Goal: Task Accomplishment & Management: Manage account settings

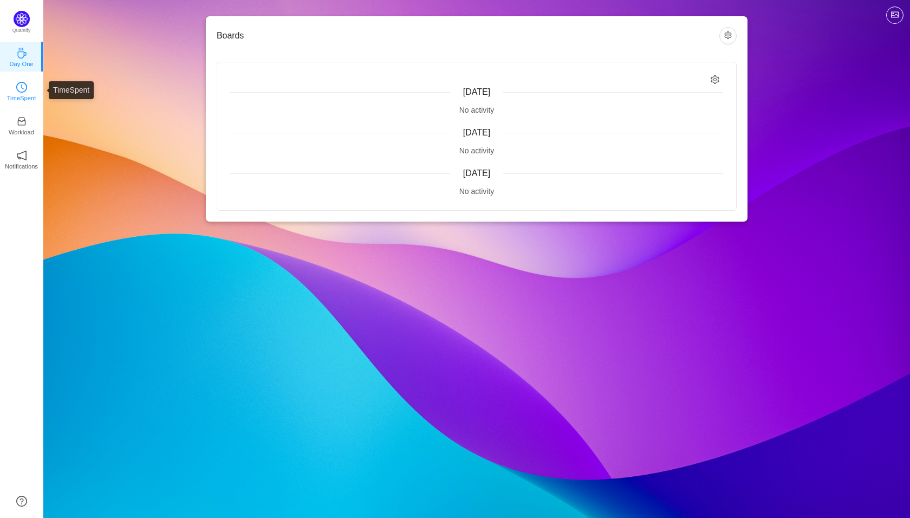
click at [21, 95] on p "TimeSpent" at bounding box center [21, 98] width 29 height 10
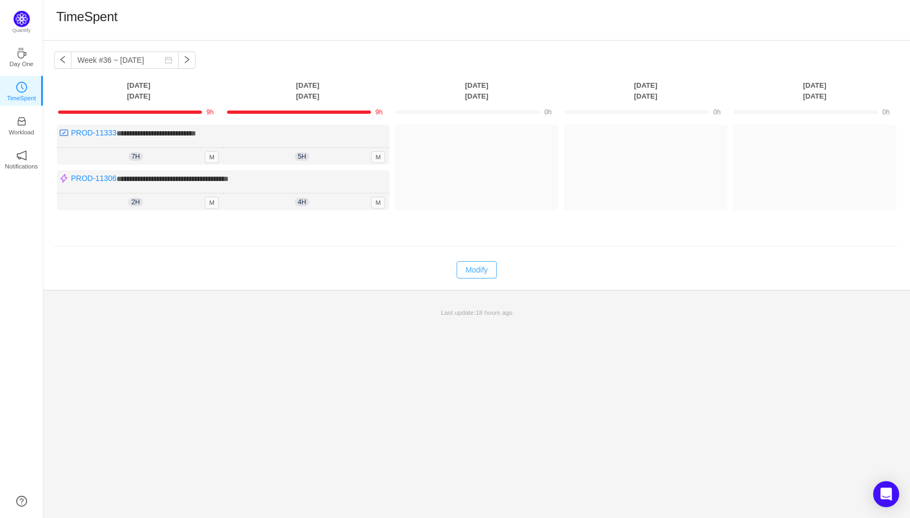
click at [488, 266] on button "Modify" at bounding box center [477, 269] width 40 height 17
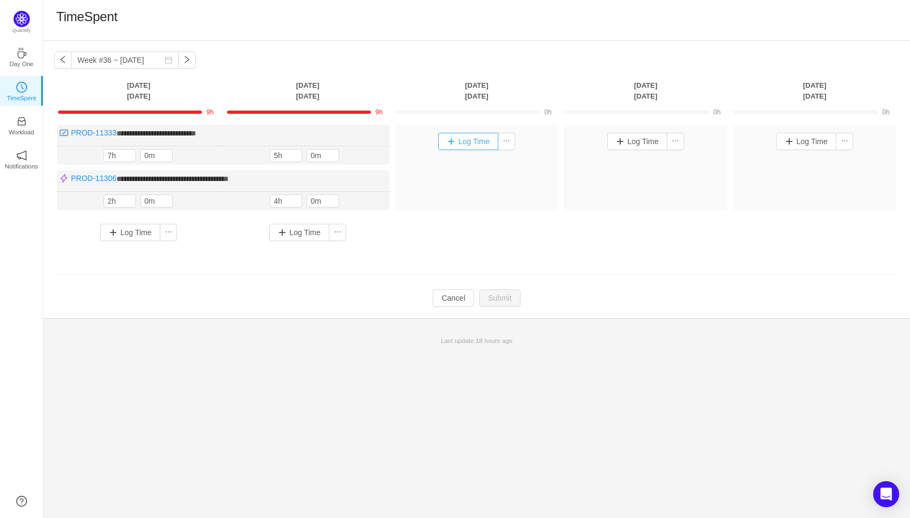
click at [469, 144] on button "Log Time" at bounding box center [468, 141] width 60 height 17
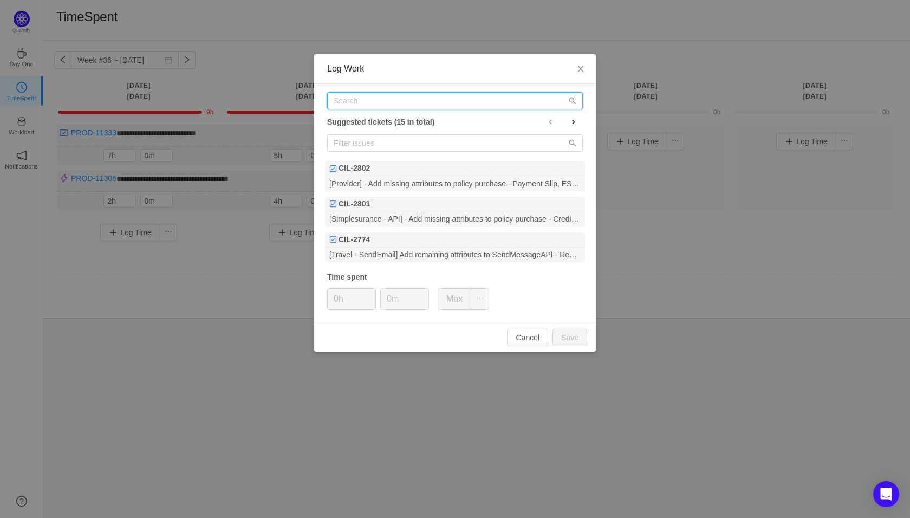
click at [445, 104] on input "text" at bounding box center [455, 100] width 256 height 17
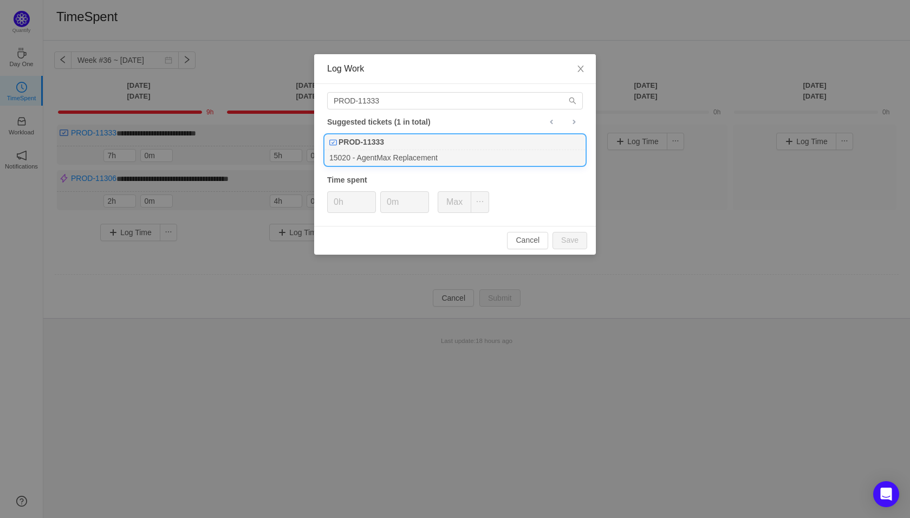
click at [434, 149] on div "PROD-11333" at bounding box center [455, 142] width 260 height 15
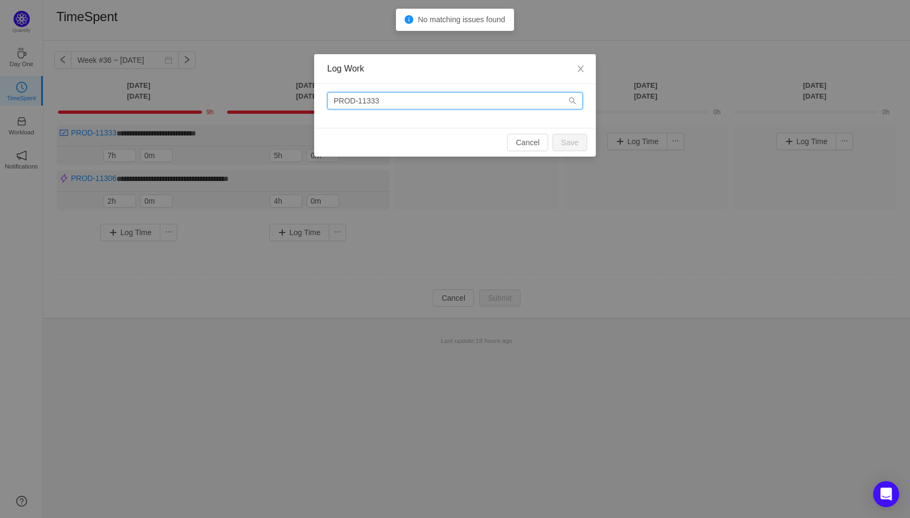
click at [394, 100] on input "PROD-11333" at bounding box center [455, 100] width 256 height 17
click at [399, 97] on input "PROD-11333" at bounding box center [455, 100] width 256 height 17
click at [399, 101] on input "PROD-11333" at bounding box center [455, 100] width 256 height 17
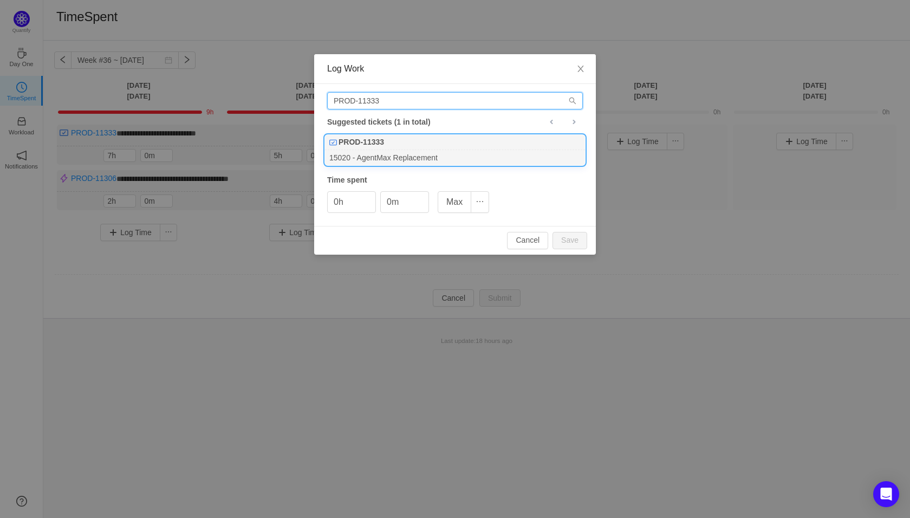
type input "PROD-11333"
click at [413, 145] on div "PROD-11333" at bounding box center [455, 142] width 260 height 15
click at [348, 202] on input "0h" at bounding box center [352, 202] width 48 height 21
click at [368, 198] on icon "icon: up" at bounding box center [370, 199] width 4 height 4
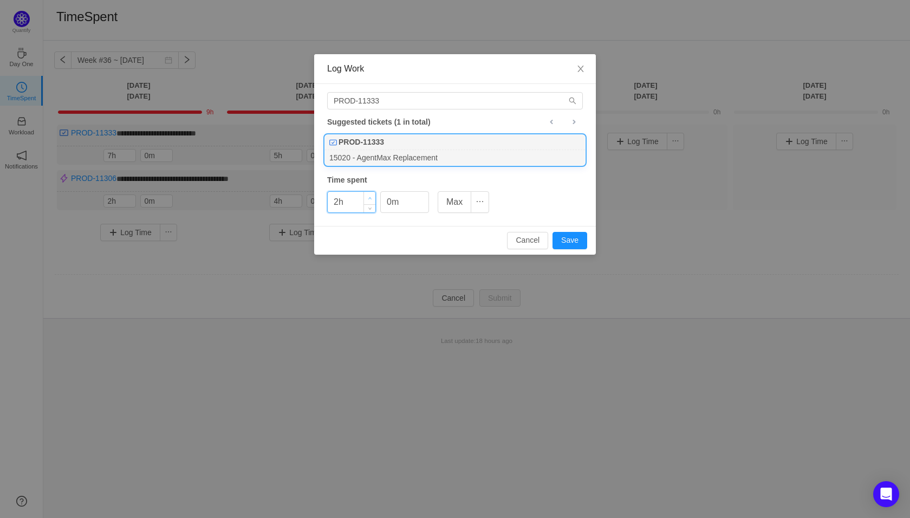
click at [368, 198] on icon "icon: up" at bounding box center [370, 199] width 4 height 4
click at [368, 197] on icon "icon: up" at bounding box center [370, 199] width 4 height 4
click at [559, 241] on button "Save" at bounding box center [570, 240] width 35 height 17
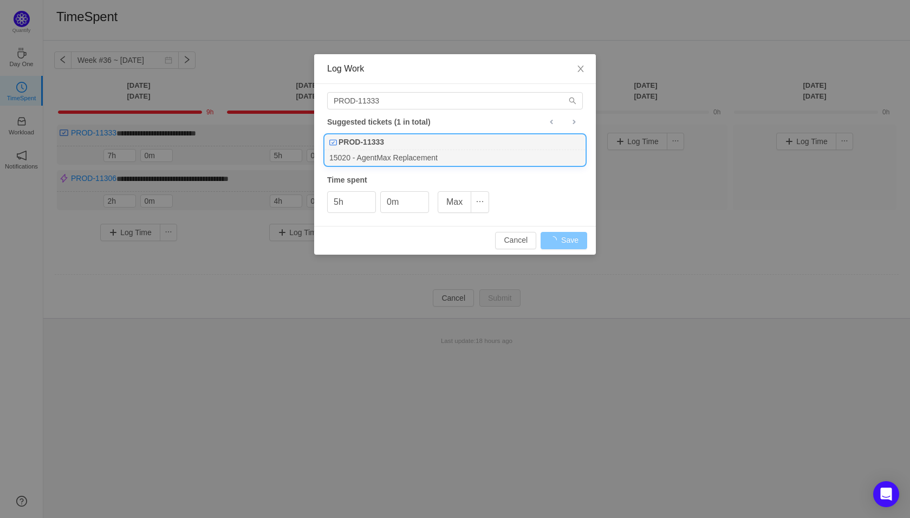
type input "0h"
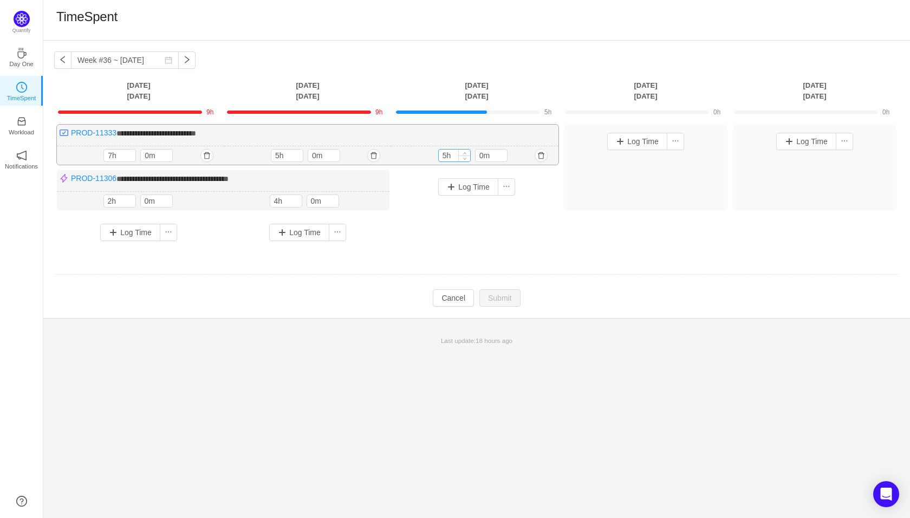
click at [455, 155] on input "5h" at bounding box center [454, 156] width 31 height 12
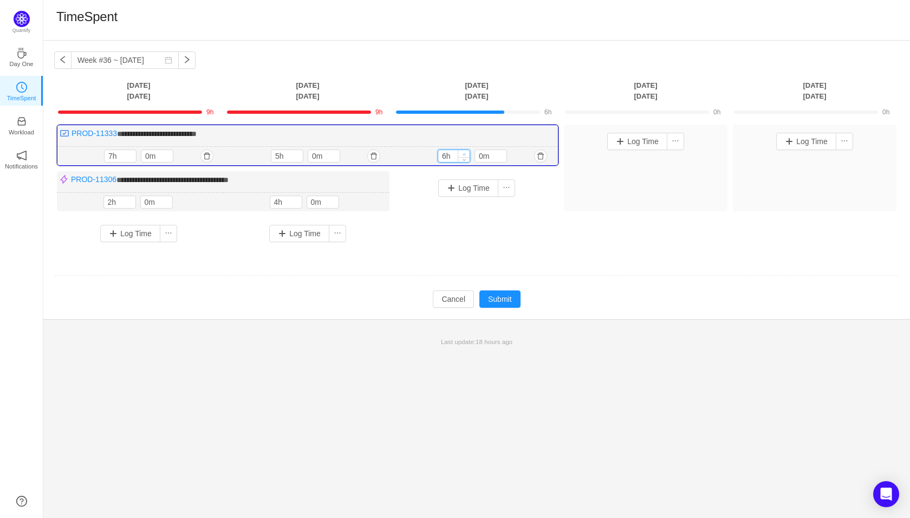
click at [464, 153] on icon "icon: up" at bounding box center [465, 154] width 4 height 4
type input "8h"
click at [464, 153] on icon "icon: up" at bounding box center [465, 154] width 4 height 4
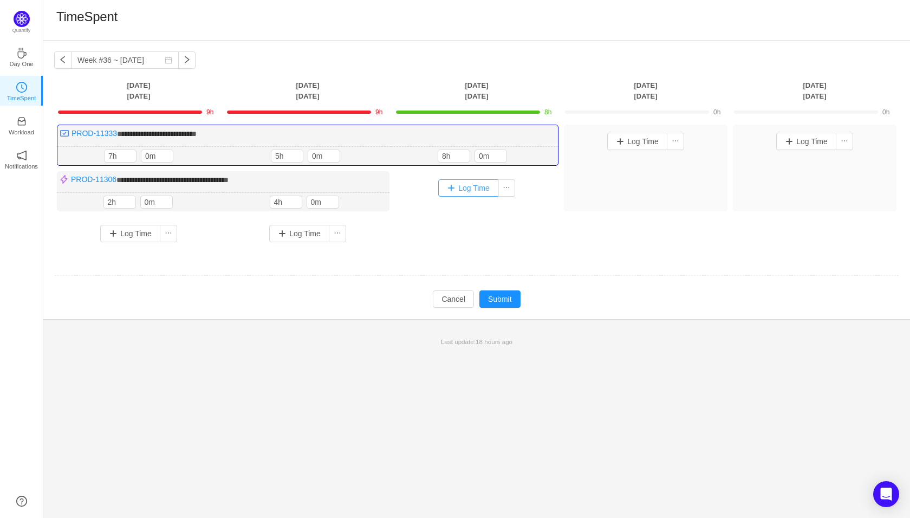
click at [472, 186] on button "Log Time" at bounding box center [468, 187] width 60 height 17
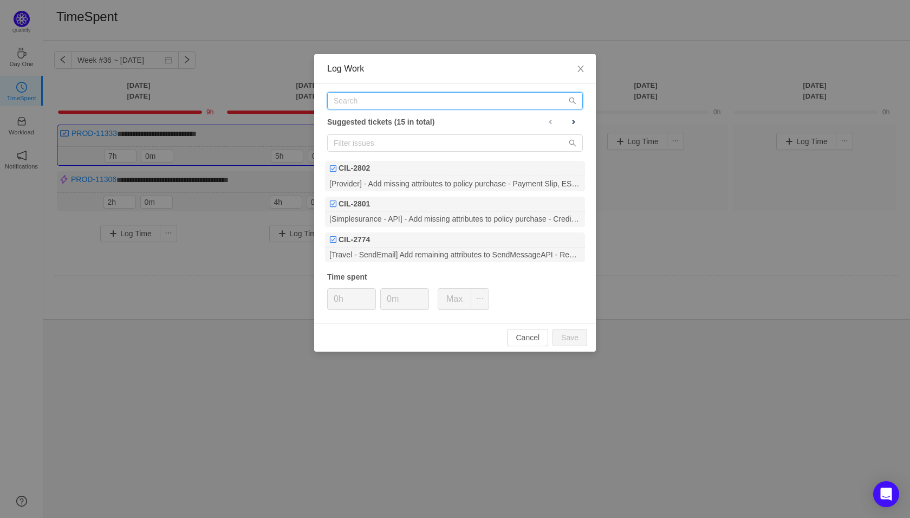
click at [422, 101] on input "text" at bounding box center [455, 100] width 256 height 17
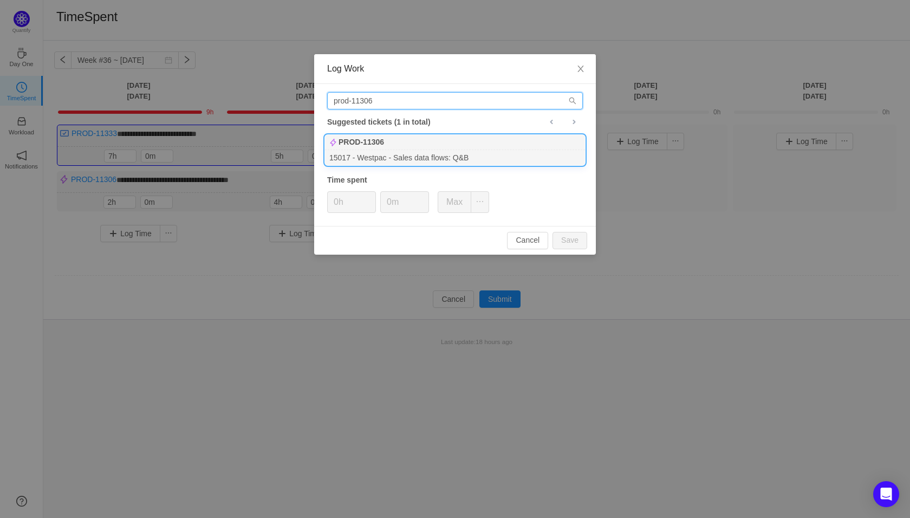
type input "prod-11306"
click at [391, 158] on div "15017 - Westpac - Sales data flows: Q&B" at bounding box center [455, 157] width 260 height 15
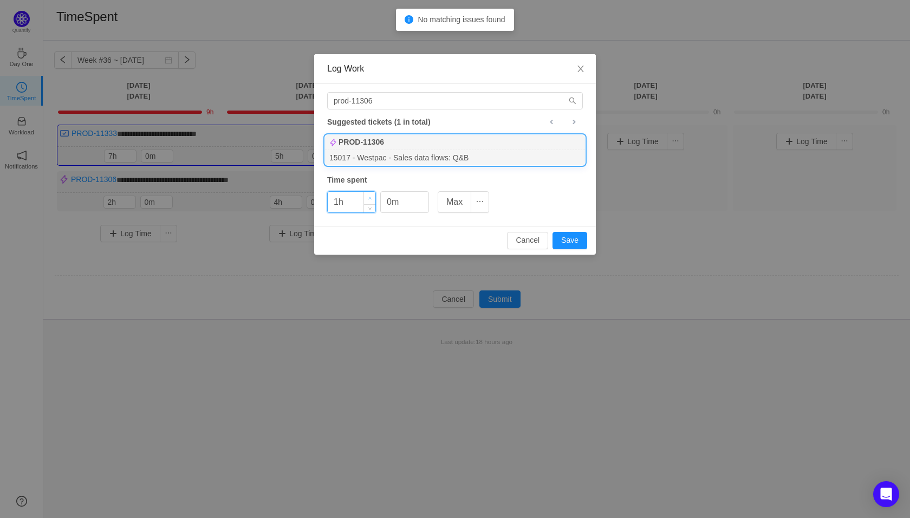
click at [373, 198] on span "Increase Value" at bounding box center [369, 198] width 11 height 12
click at [568, 241] on button "Save" at bounding box center [570, 240] width 35 height 17
type input "0h"
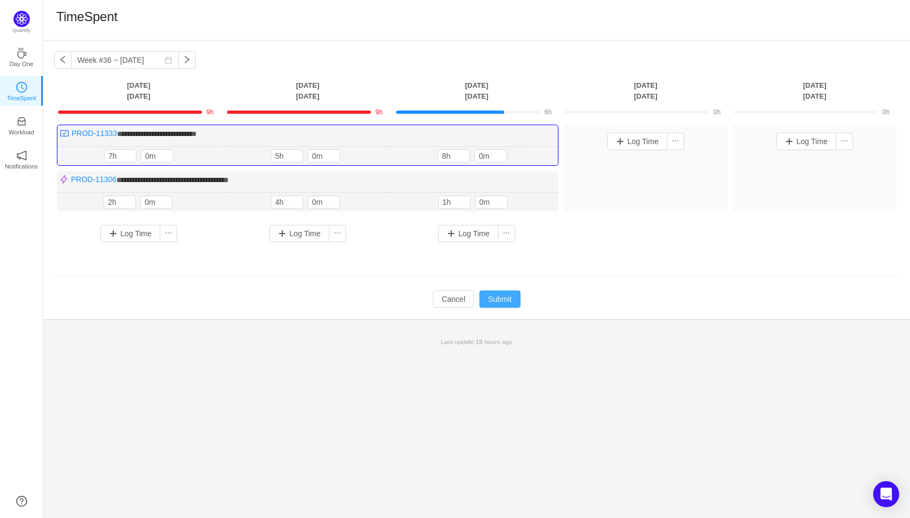
click at [515, 304] on button "Submit" at bounding box center [499, 298] width 41 height 17
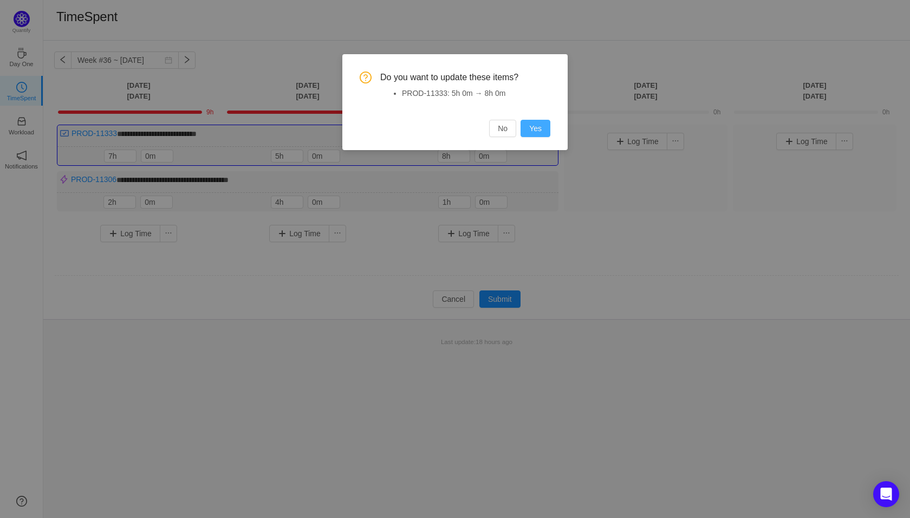
click at [540, 128] on button "Yes" at bounding box center [536, 128] width 30 height 17
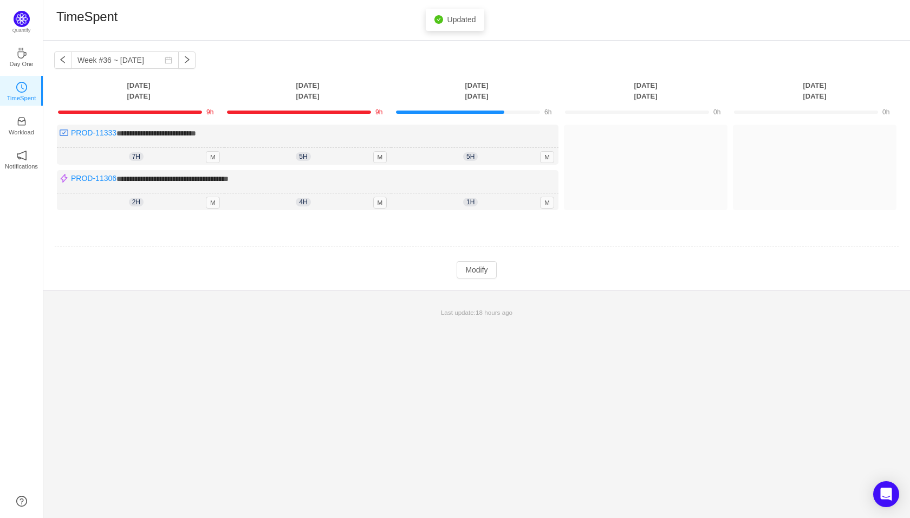
click at [475, 282] on div "**********" at bounding box center [476, 165] width 867 height 249
click at [478, 274] on button "Modify" at bounding box center [477, 269] width 40 height 17
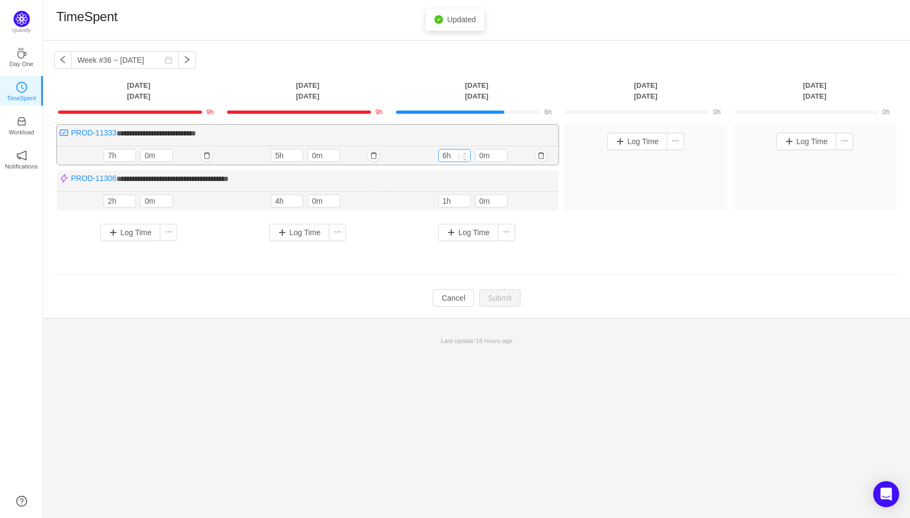
click at [467, 150] on span "Increase Value" at bounding box center [464, 153] width 11 height 7
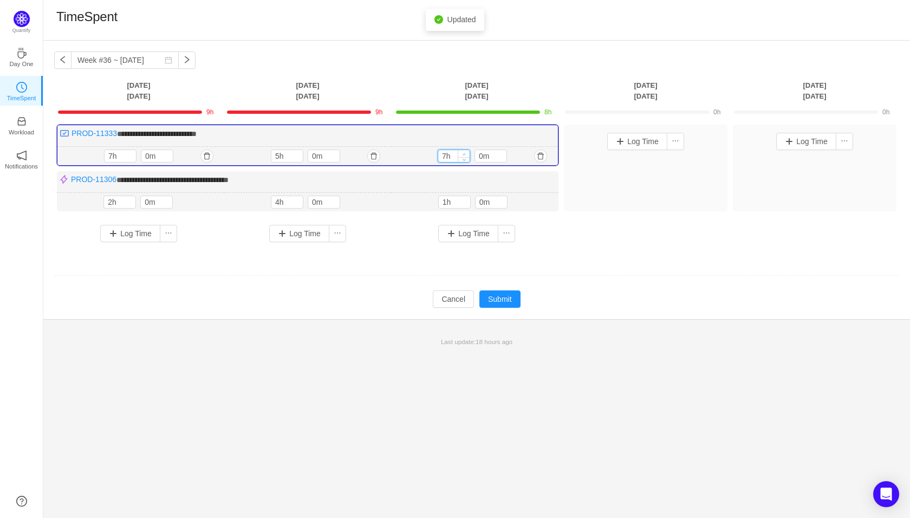
type input "8h"
click at [467, 150] on span "Increase Value" at bounding box center [463, 153] width 11 height 7
click at [501, 297] on button "Submit" at bounding box center [499, 298] width 41 height 17
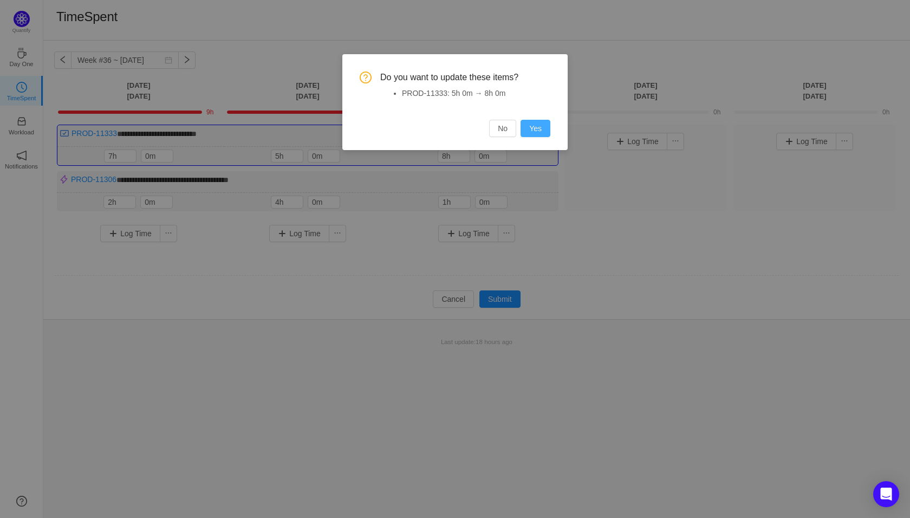
click at [524, 122] on button "Yes" at bounding box center [536, 128] width 30 height 17
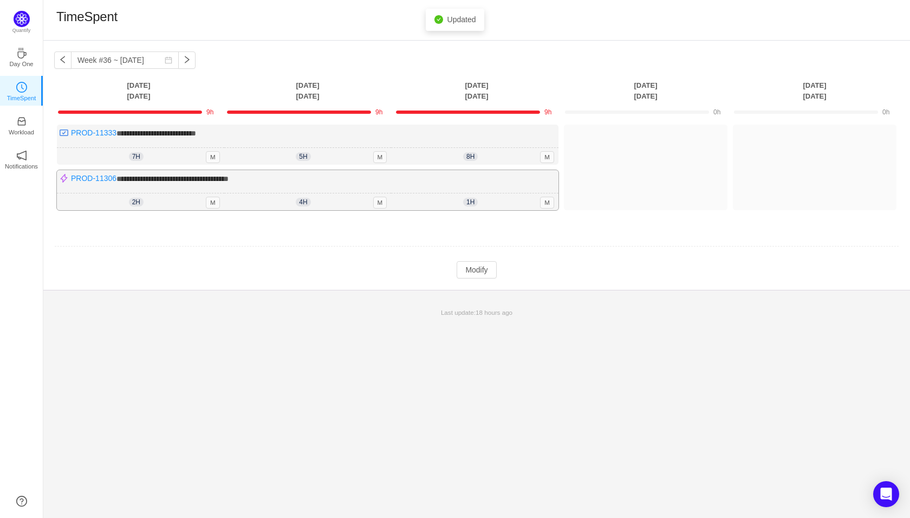
click at [497, 193] on div "1h 1h 0m M" at bounding box center [474, 201] width 167 height 17
click at [481, 270] on button "Modify" at bounding box center [477, 269] width 40 height 17
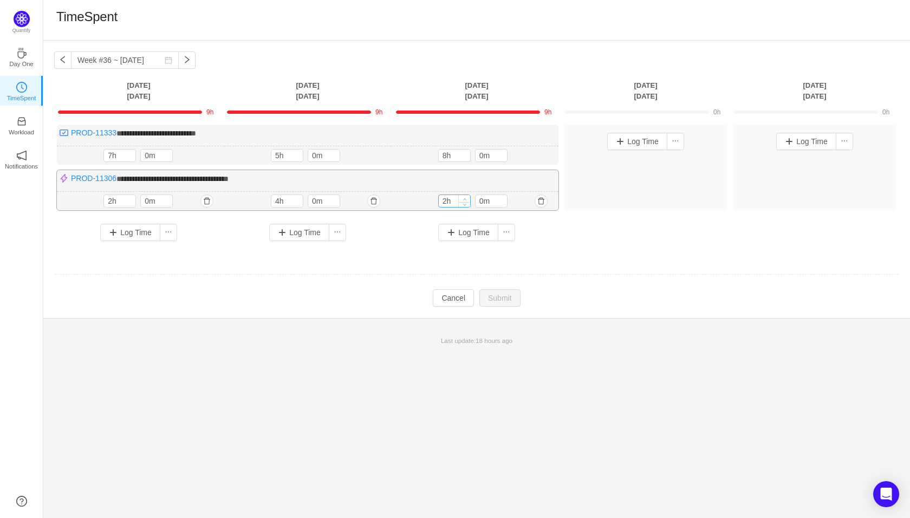
click at [467, 197] on span "Increase Value" at bounding box center [464, 198] width 11 height 7
type input "3h"
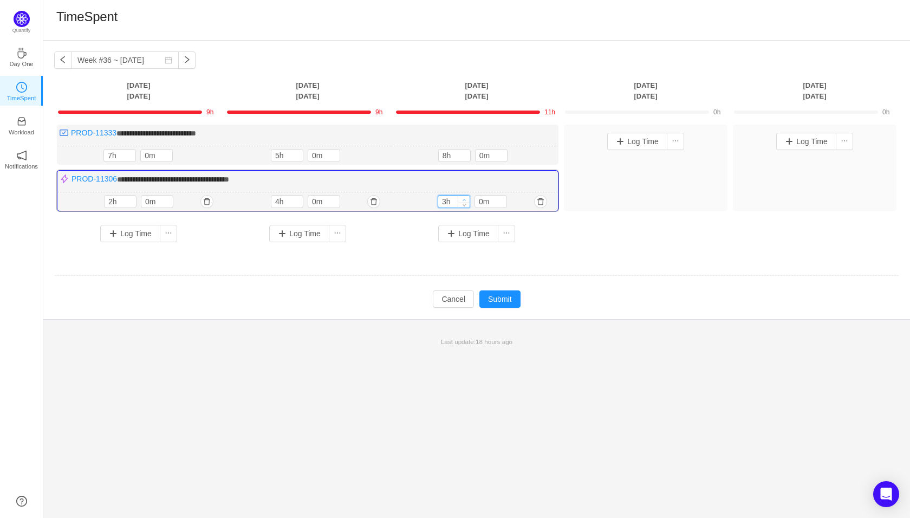
click at [467, 197] on span "Increase Value" at bounding box center [463, 199] width 11 height 7
click at [496, 302] on button "Submit" at bounding box center [499, 298] width 41 height 17
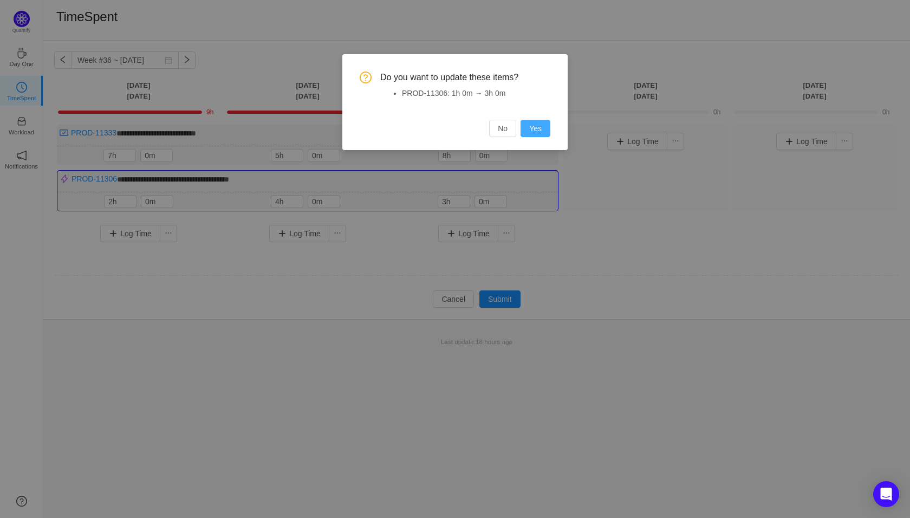
click at [530, 129] on button "Yes" at bounding box center [536, 128] width 30 height 17
